Goal: Information Seeking & Learning: Learn about a topic

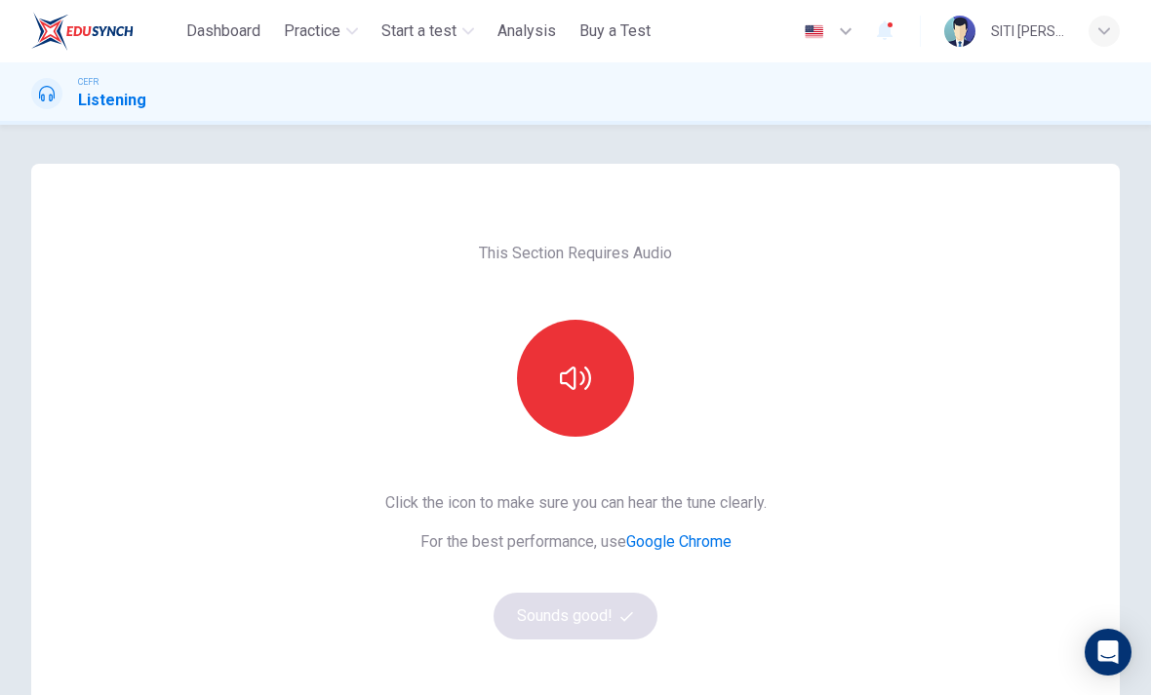
click at [1083, 32] on div "SITI [PERSON_NAME] [PERSON_NAME]" at bounding box center [1032, 31] width 176 height 31
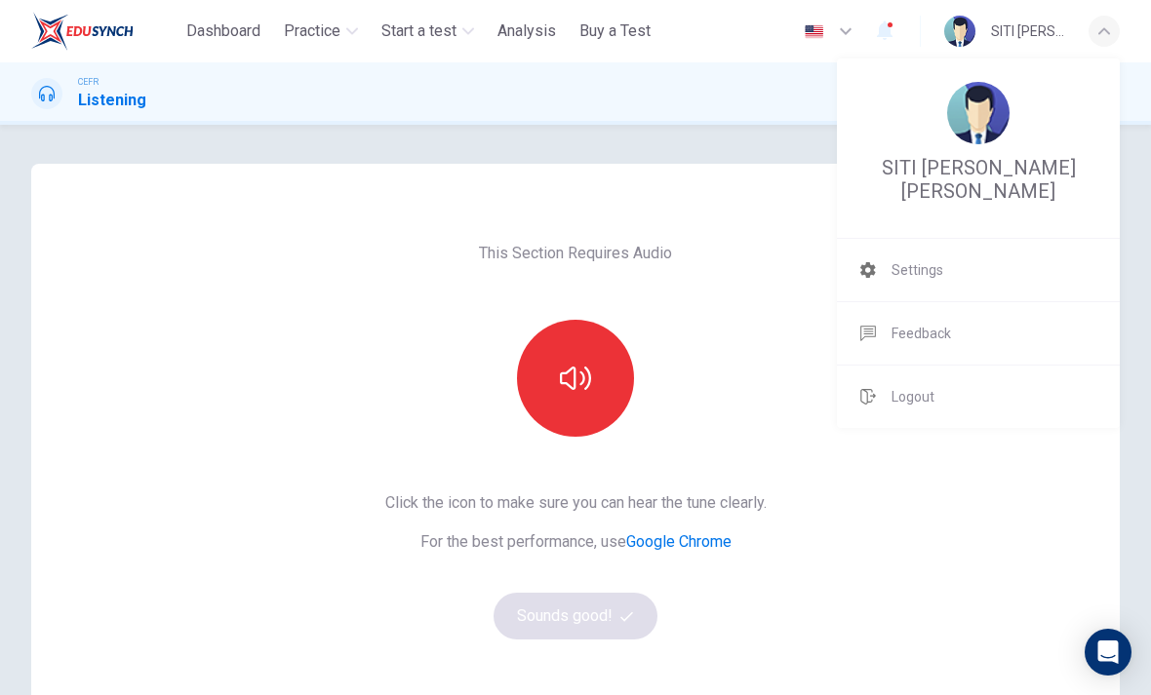
click at [1091, 29] on div at bounding box center [575, 347] width 1151 height 695
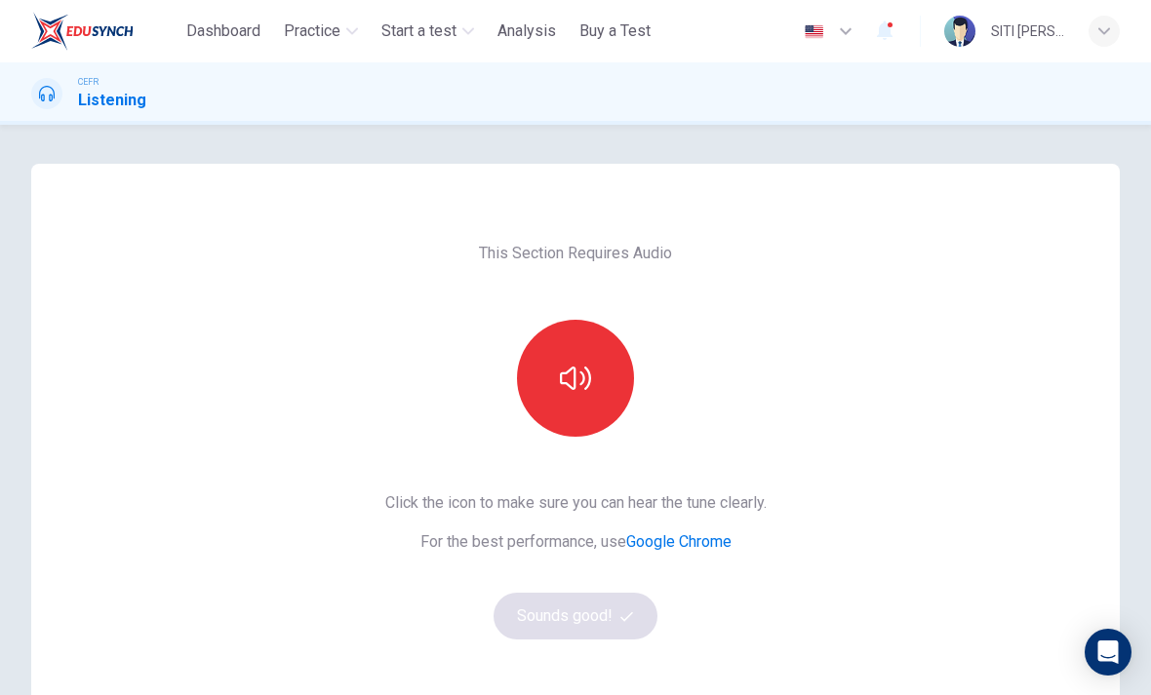
click at [890, 24] on span "button" at bounding box center [889, 24] width 5 height 5
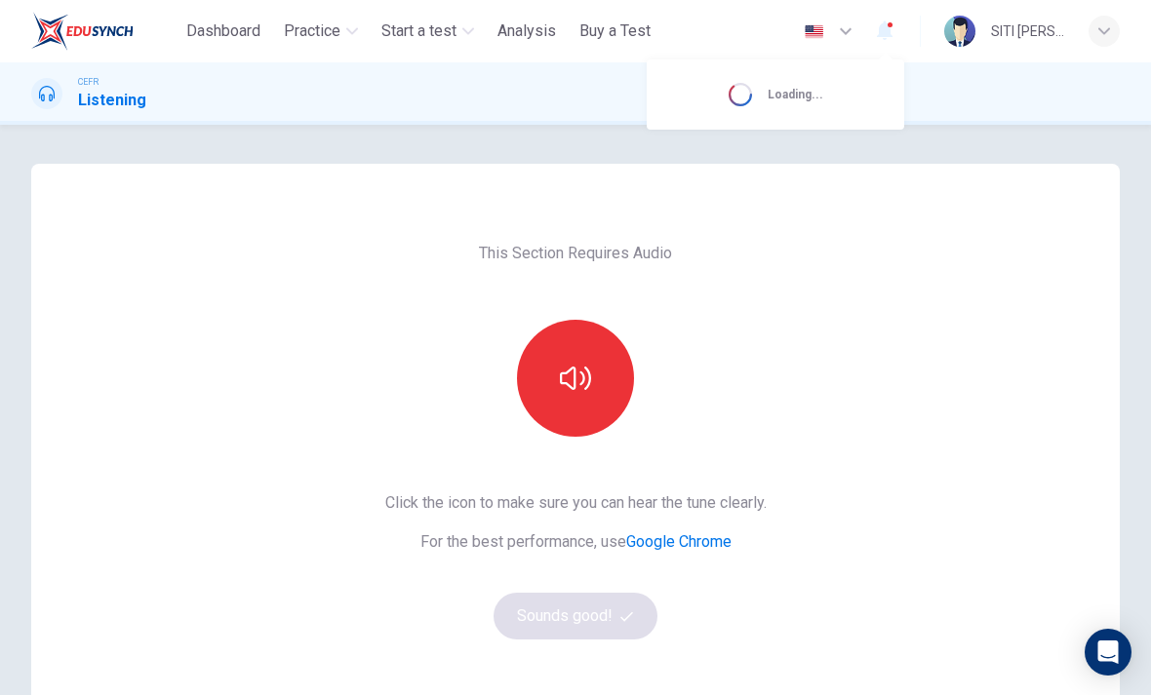
click at [1103, 33] on div at bounding box center [575, 347] width 1151 height 695
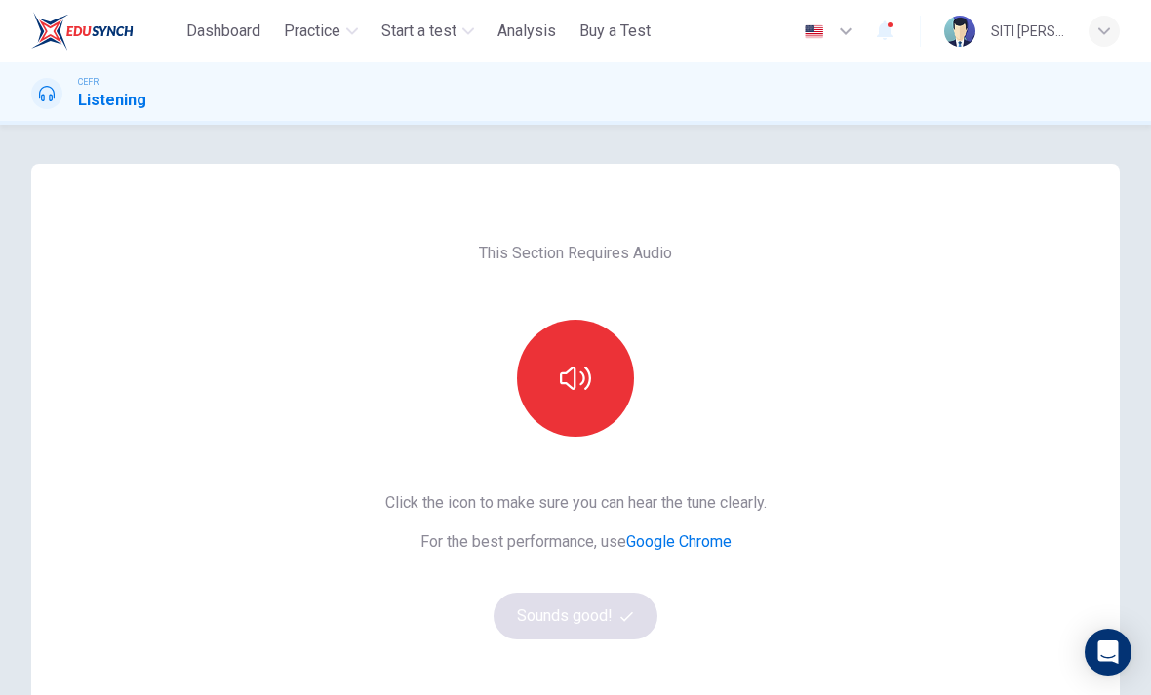
click at [1100, 28] on icon "button" at bounding box center [1104, 31] width 12 height 12
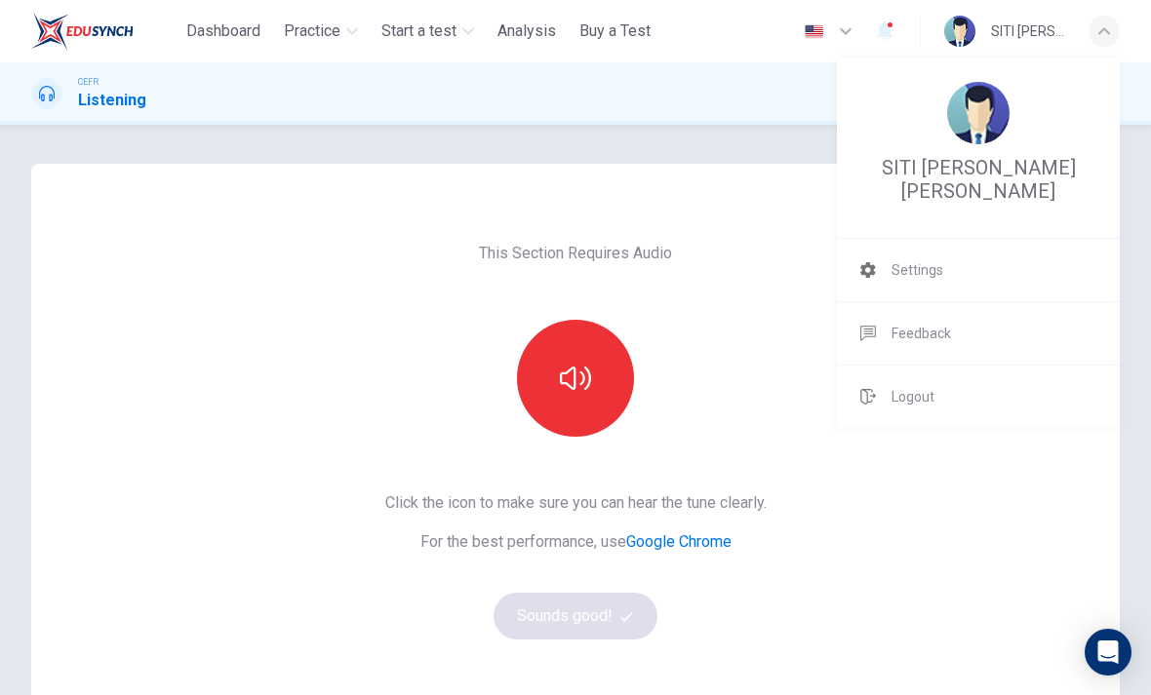
click at [1102, 27] on div at bounding box center [575, 347] width 1151 height 695
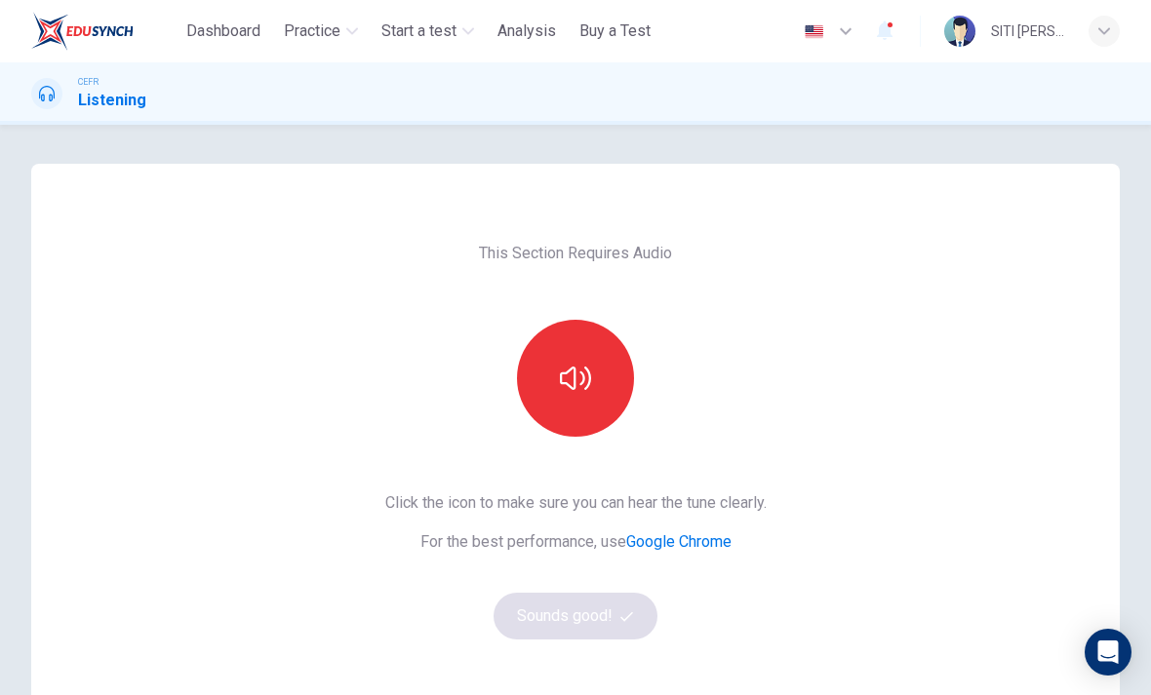
click at [891, 29] on icon "button" at bounding box center [884, 30] width 23 height 23
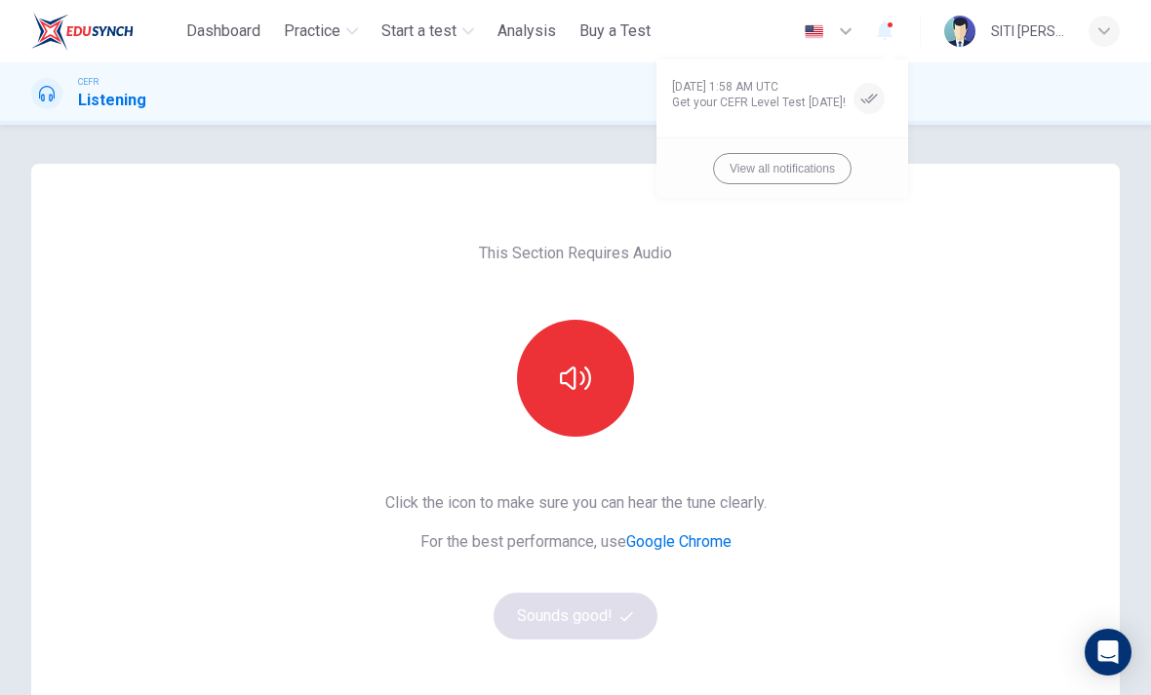
click at [986, 46] on div at bounding box center [575, 347] width 1151 height 695
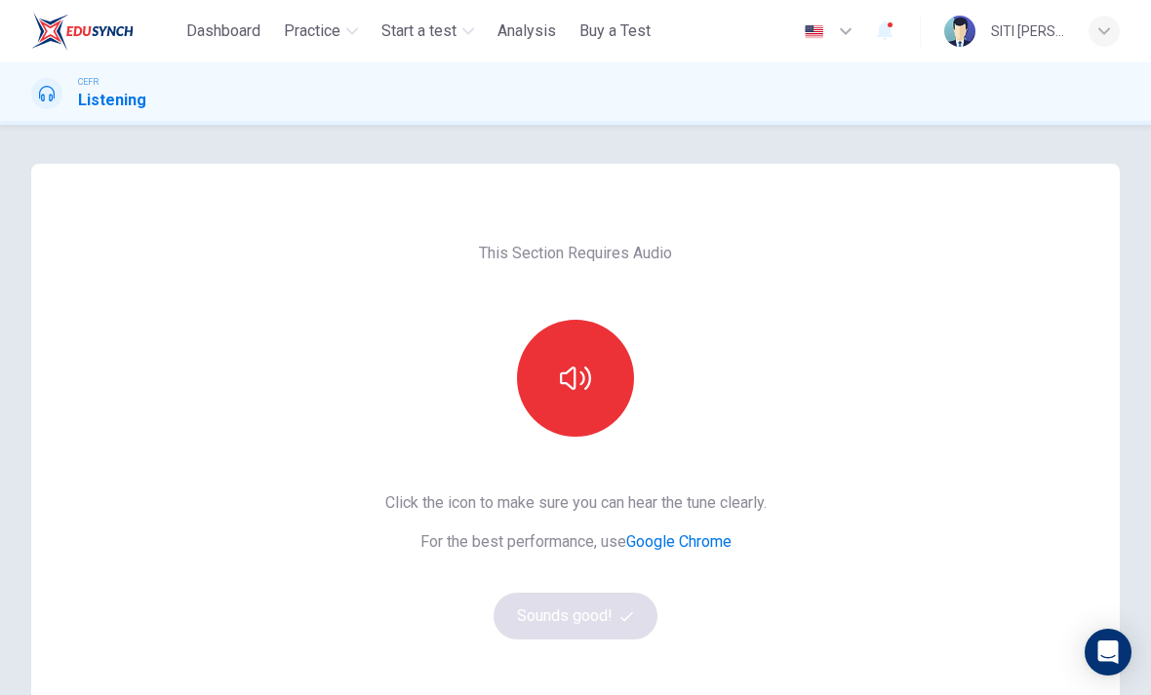
click at [601, 377] on button "button" at bounding box center [575, 378] width 117 height 117
click at [604, 622] on button "Sounds good!" at bounding box center [575, 616] width 164 height 47
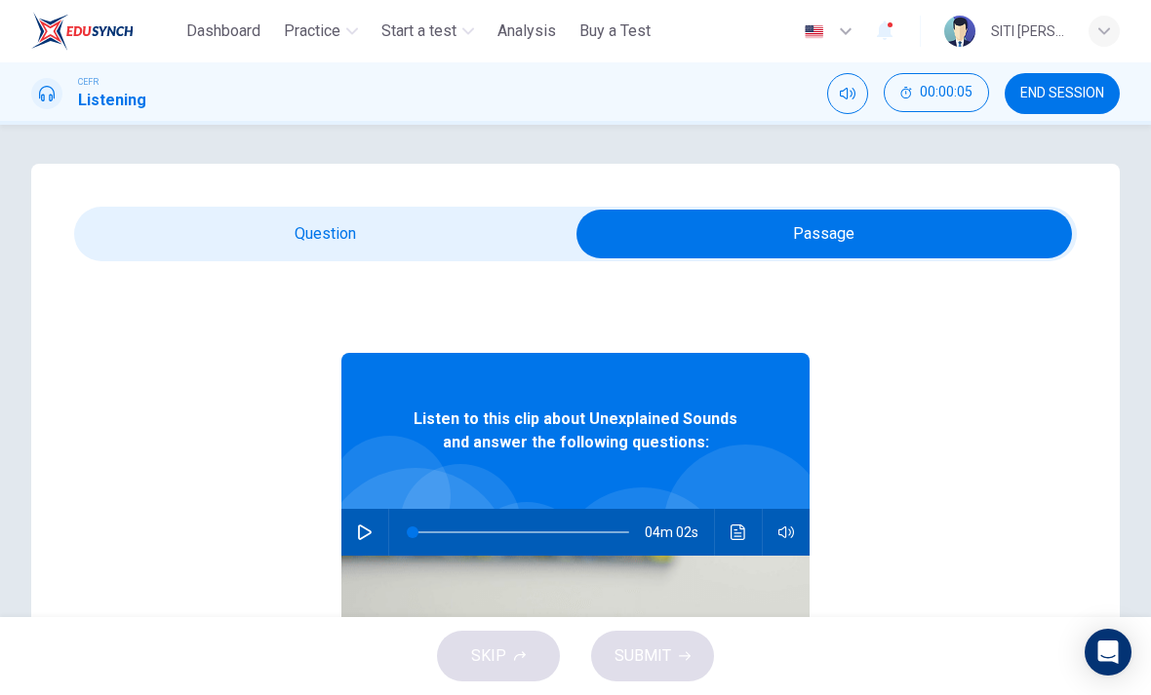
click at [363, 527] on icon "button" at bounding box center [365, 533] width 14 height 16
type input "*"
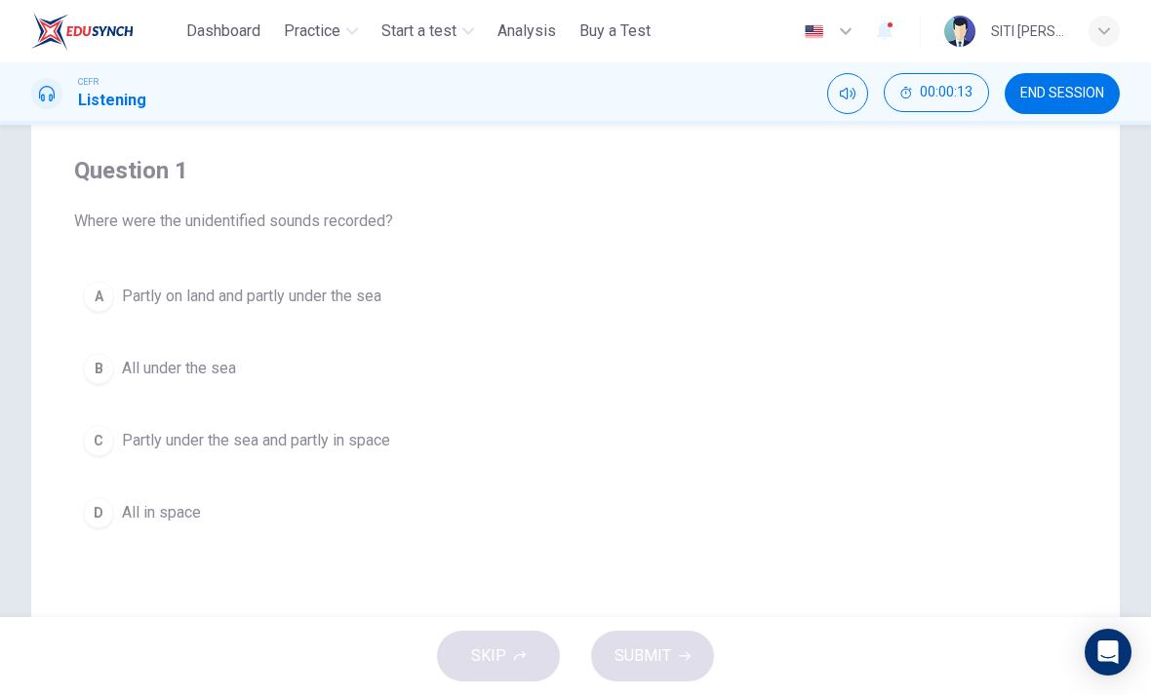
scroll to position [123, 0]
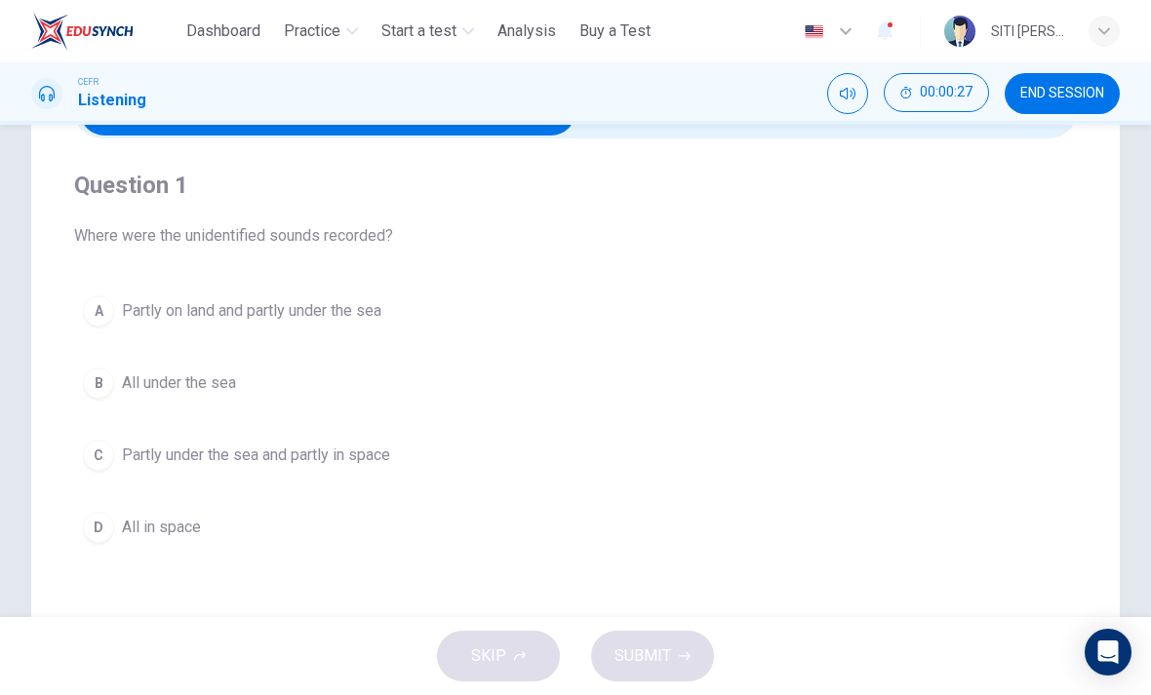
click at [152, 385] on span "All under the sea" at bounding box center [179, 383] width 114 height 23
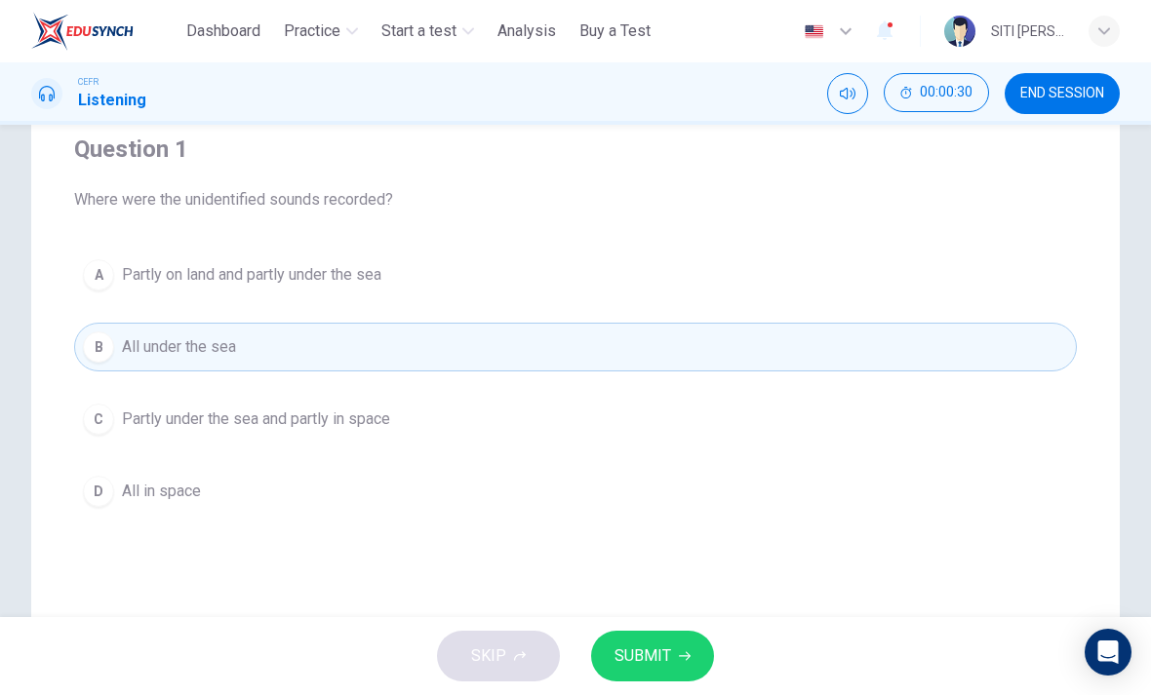
scroll to position [165, 0]
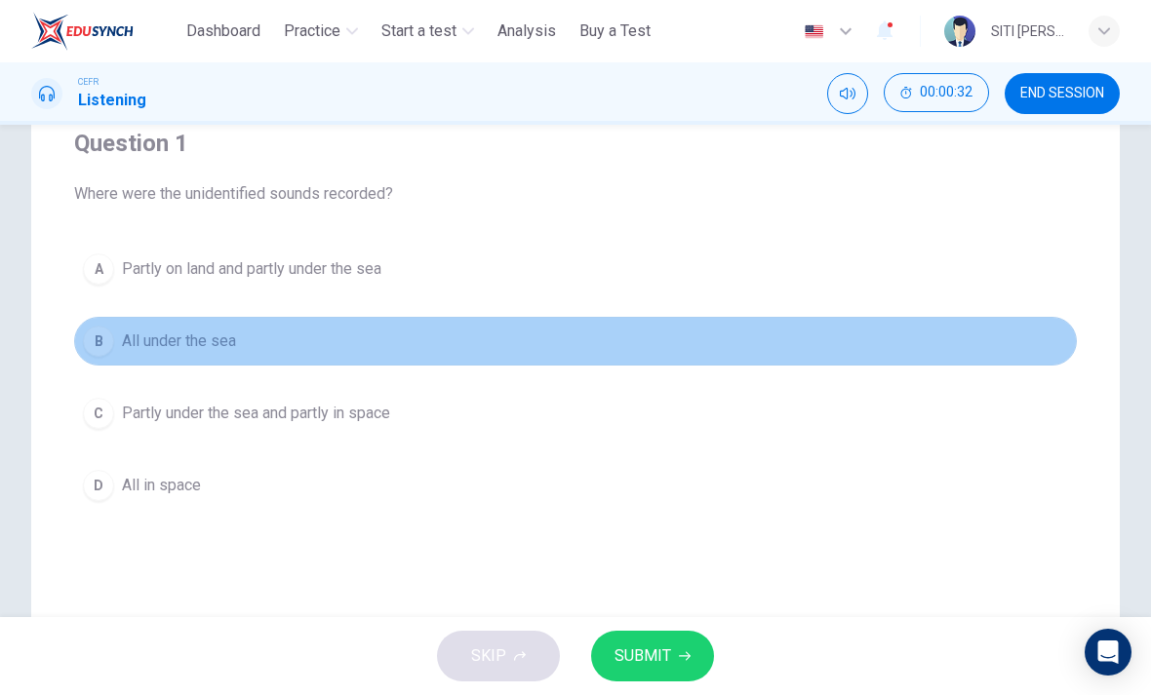
click at [148, 355] on button "B All under the sea" at bounding box center [575, 341] width 1002 height 49
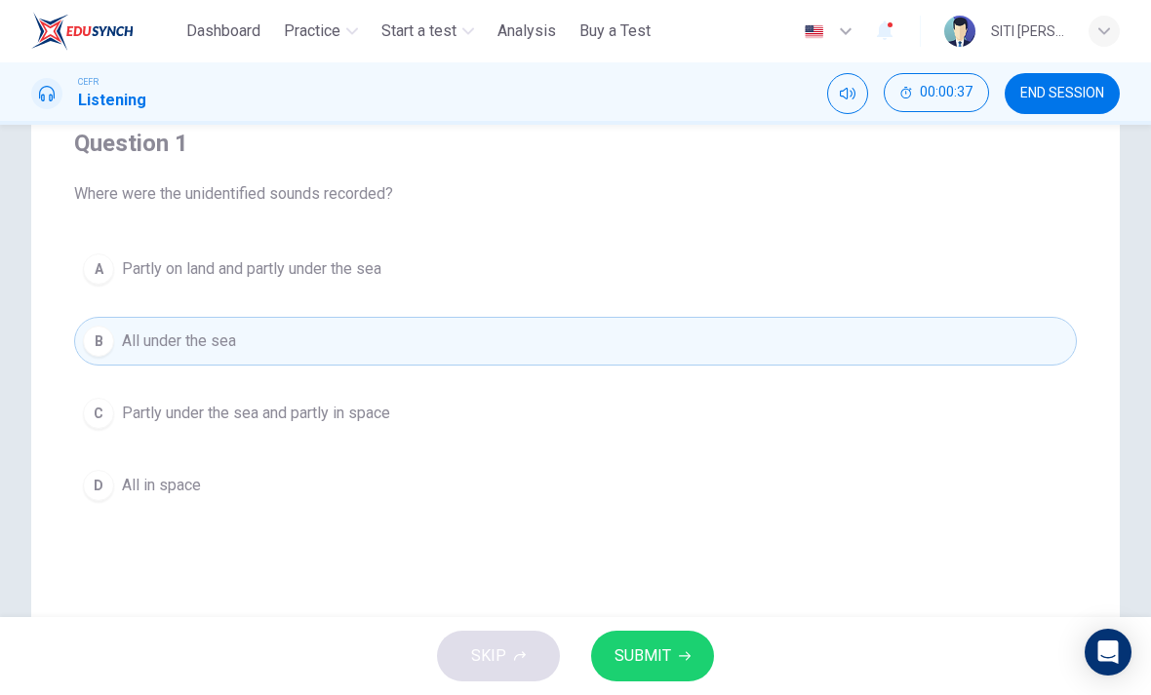
click at [156, 420] on span "Partly under the sea and partly in space" at bounding box center [256, 413] width 268 height 23
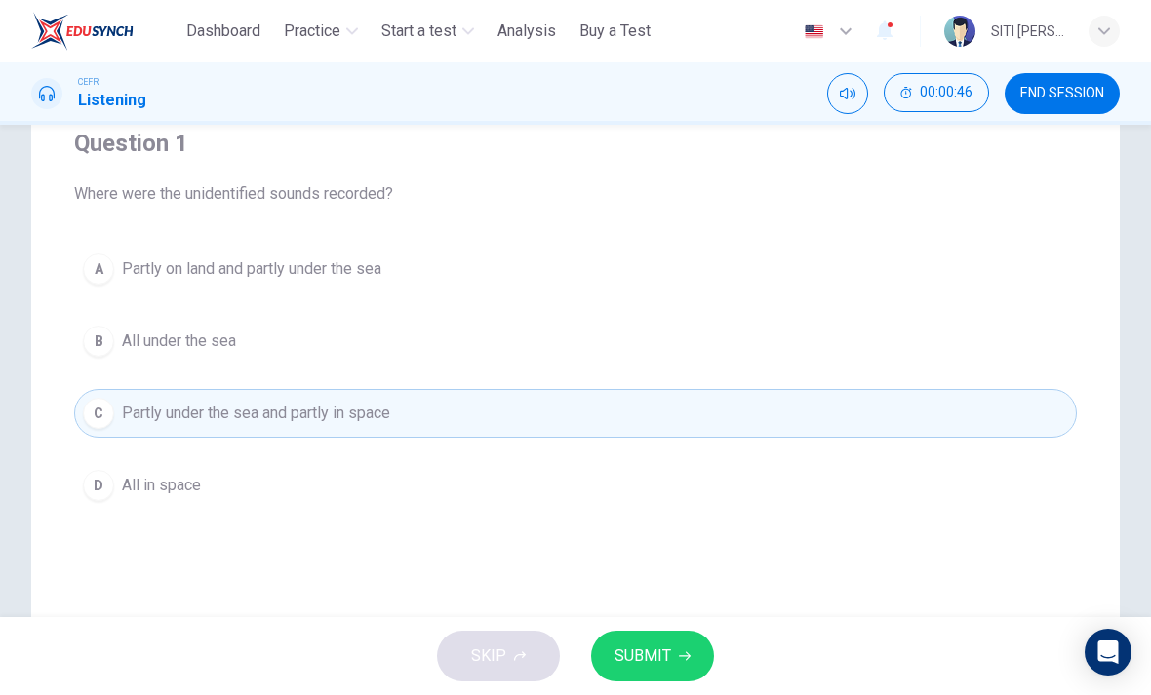
click at [145, 343] on span "All under the sea" at bounding box center [179, 341] width 114 height 23
